Goal: Task Accomplishment & Management: Complete application form

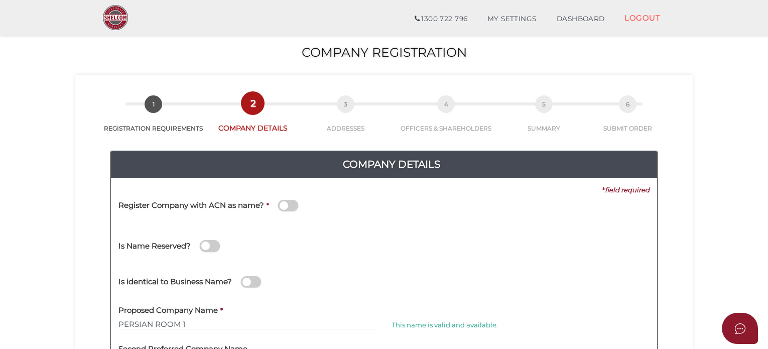
scroll to position [167, 0]
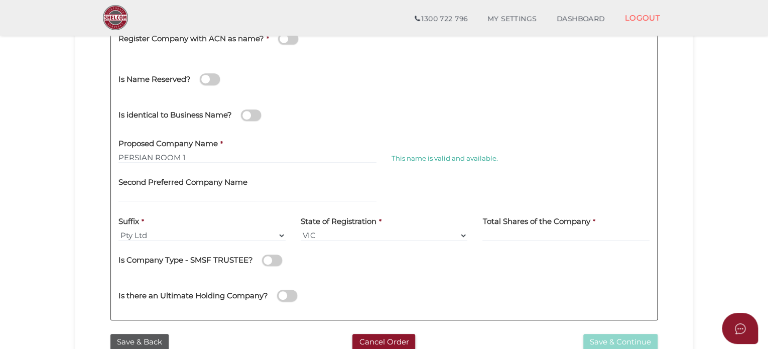
click at [230, 148] on div "Proposed Company Name * PERSIAN ROOM 1" at bounding box center [247, 147] width 258 height 32
click at [191, 156] on input "PERSIAN ROOM 1" at bounding box center [247, 157] width 258 height 11
drag, startPoint x: 199, startPoint y: 160, endPoint x: 100, endPoint y: 152, distance: 99.1
click at [100, 152] on div "Company Details 0f6e52f5f2eca68b2693963826271084 d05d6ebc1496e1f231918cf1f7b74d…" at bounding box center [384, 147] width 602 height 362
